Goal: Navigation & Orientation: Find specific page/section

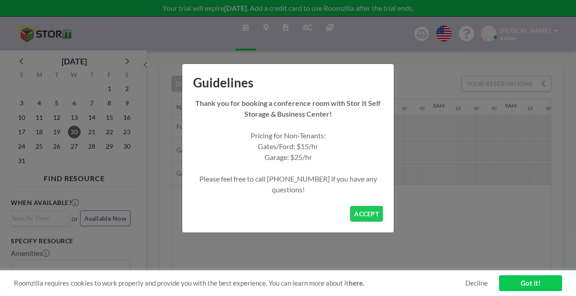
scroll to position [0, 556]
click at [350, 206] on button "ACCEPT" at bounding box center [366, 214] width 33 height 16
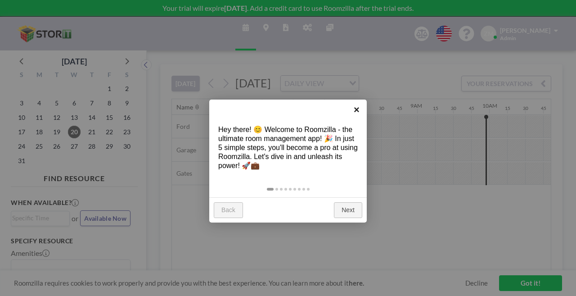
click at [357, 106] on link "×" at bounding box center [357, 109] width 20 height 20
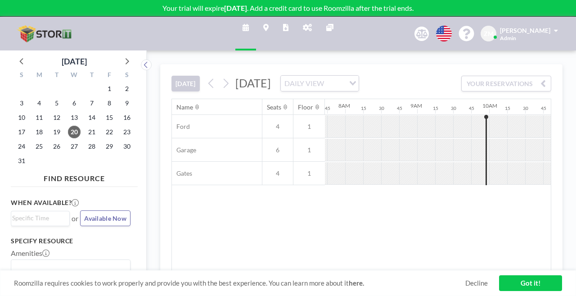
click at [304, 25] on icon at bounding box center [307, 27] width 9 height 7
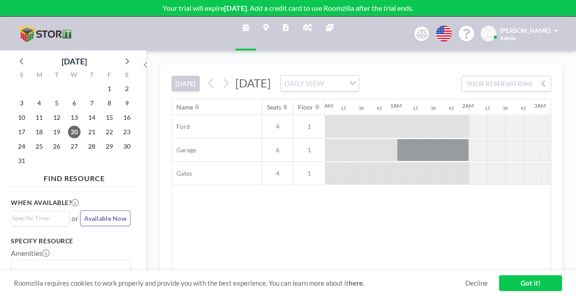
click at [299, 25] on link "Admin panel" at bounding box center [307, 34] width 23 height 34
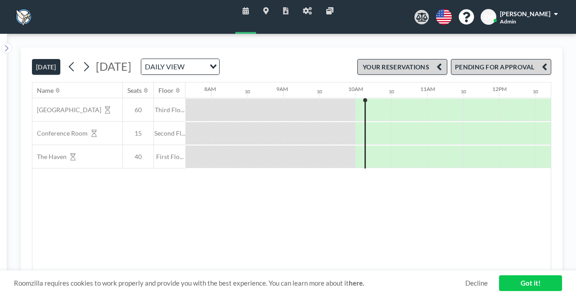
scroll to position [0, 556]
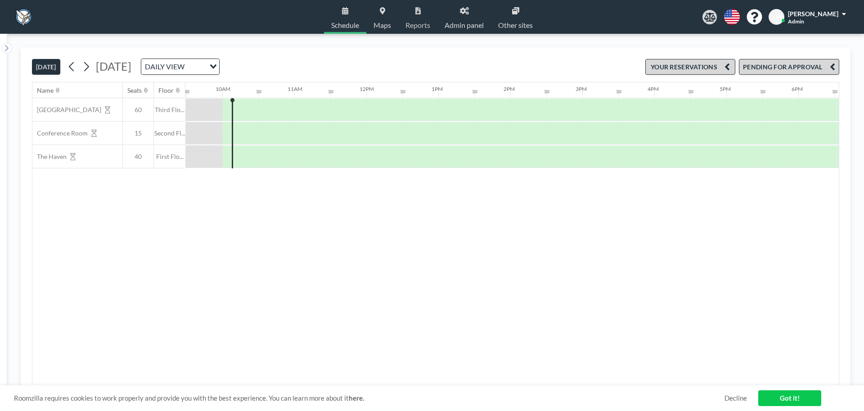
scroll to position [0, 684]
